Goal: Task Accomplishment & Management: Manage account settings

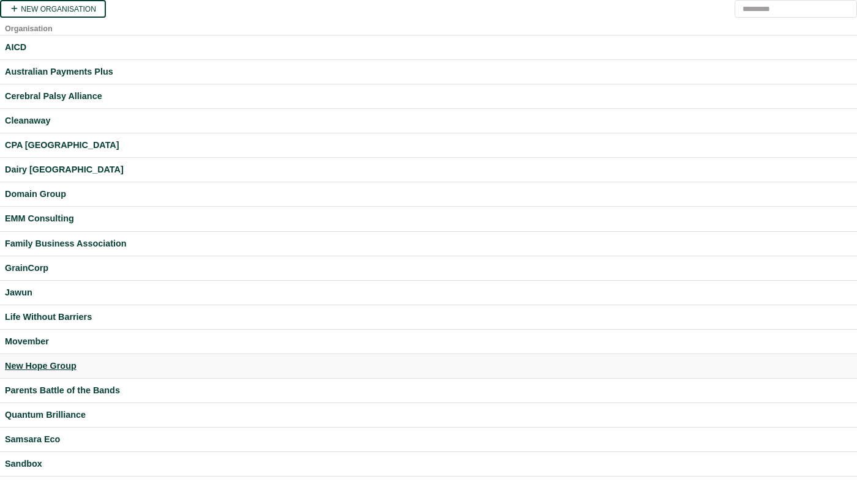
scroll to position [249, 0]
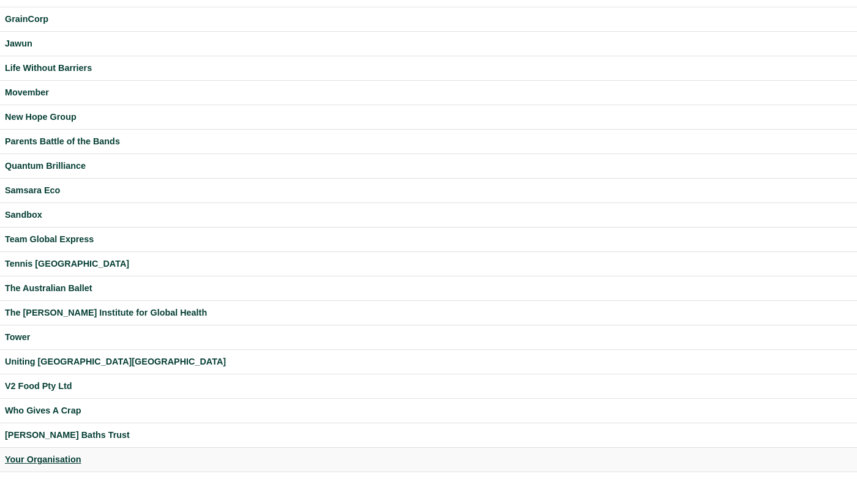
click at [43, 454] on div "Your Organisation" at bounding box center [428, 460] width 847 height 14
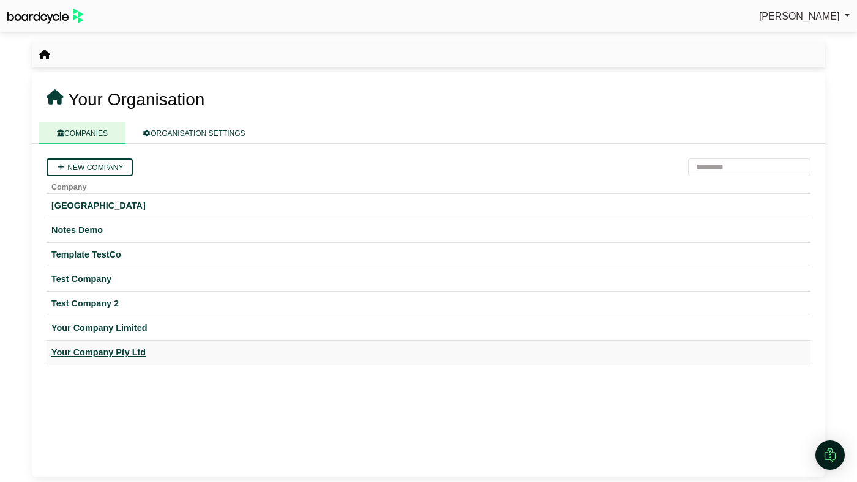
click at [105, 355] on div "Your Company Pty Ltd" at bounding box center [428, 353] width 754 height 14
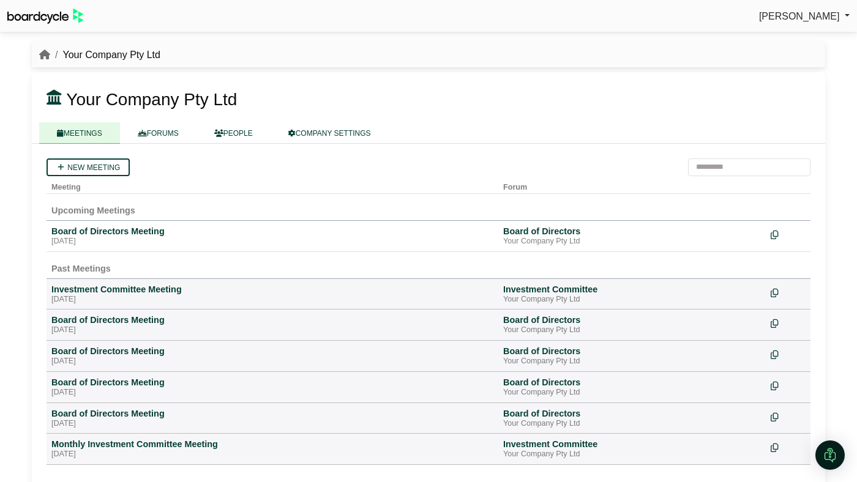
click at [809, 16] on span "[PERSON_NAME]" at bounding box center [799, 16] width 81 height 10
click at [799, 31] on link "Sign Out" at bounding box center [801, 36] width 98 height 23
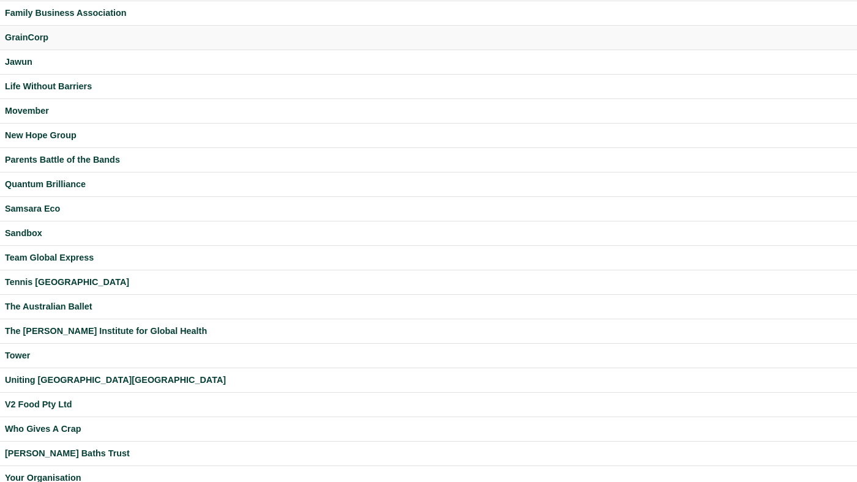
scroll to position [249, 0]
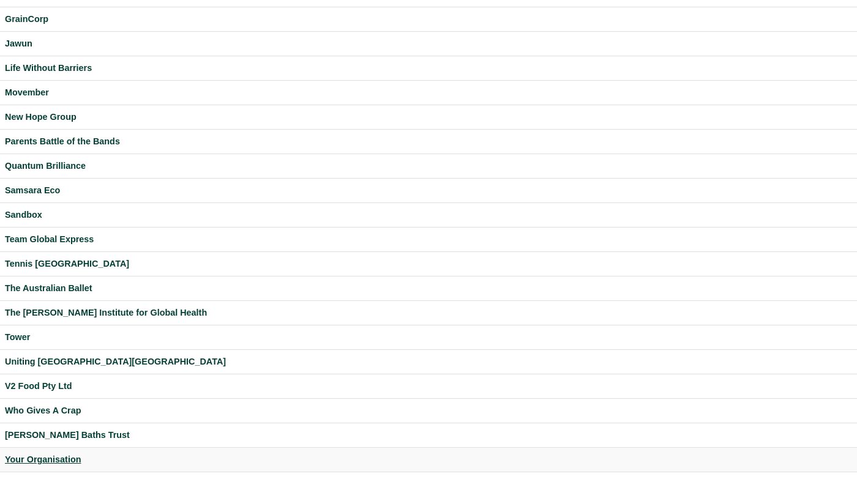
click at [50, 456] on div "Your Organisation" at bounding box center [428, 460] width 847 height 14
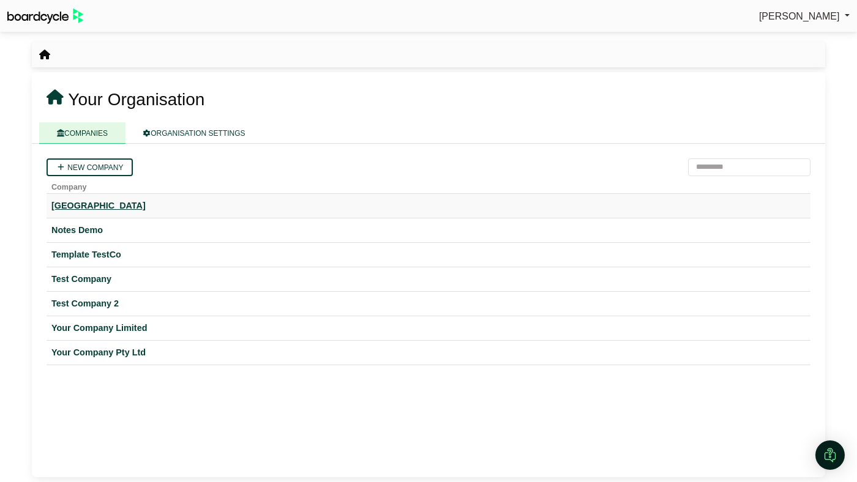
click at [119, 208] on div "[GEOGRAPHIC_DATA]" at bounding box center [428, 206] width 754 height 14
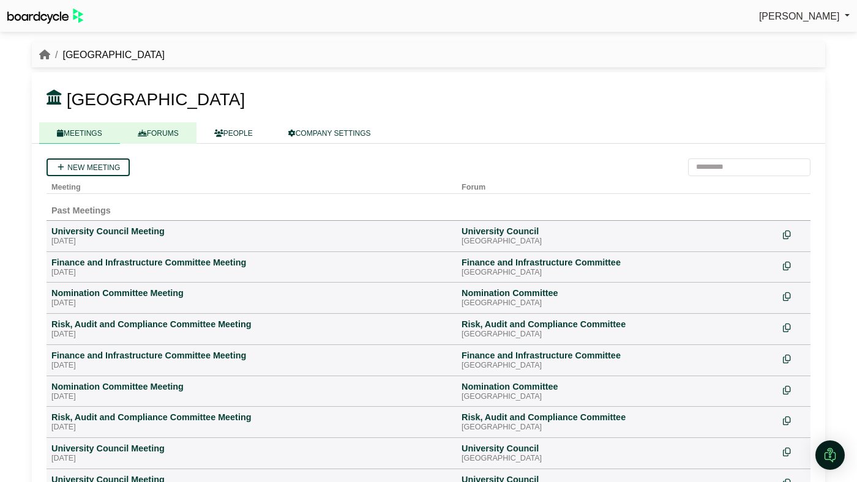
click at [167, 139] on link "FORUMS" at bounding box center [158, 132] width 77 height 21
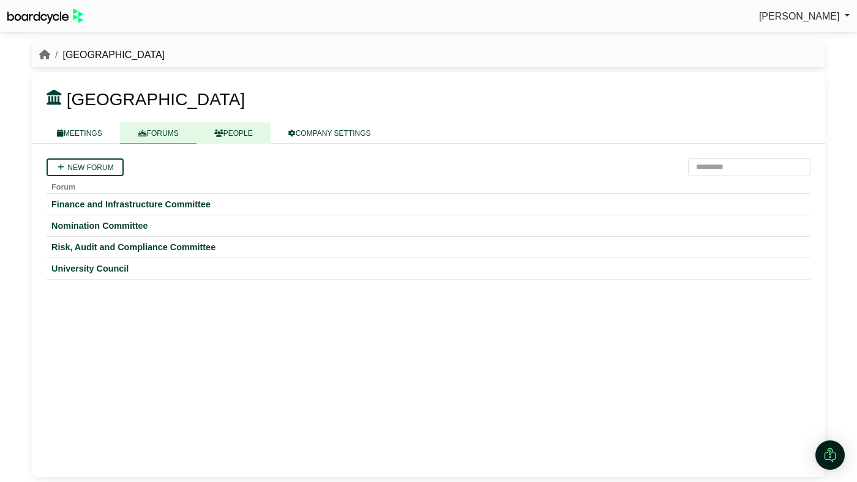
click at [237, 133] on link "PEOPLE" at bounding box center [234, 132] width 74 height 21
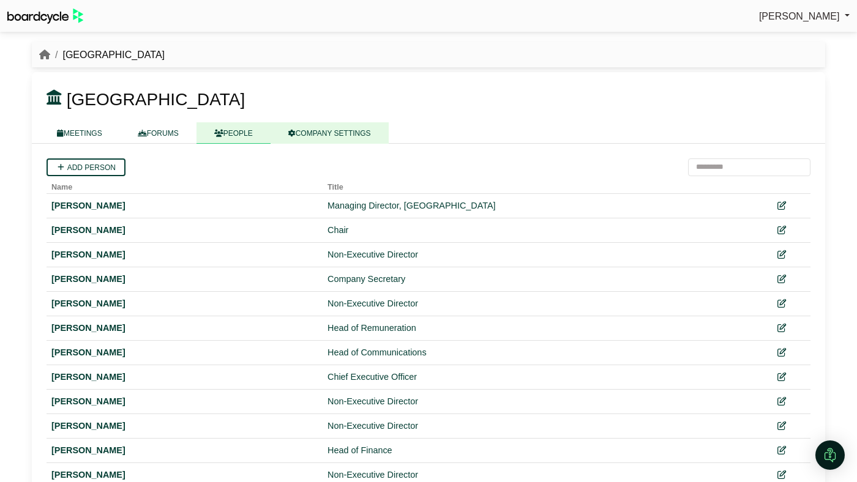
click at [317, 124] on link "COMPANY SETTINGS" at bounding box center [330, 132] width 118 height 21
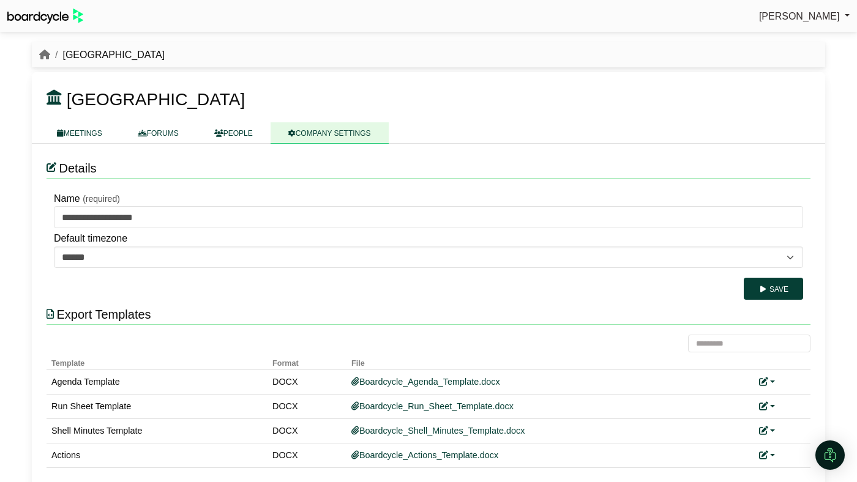
scroll to position [16, 0]
